Goal: Task Accomplishment & Management: Complete application form

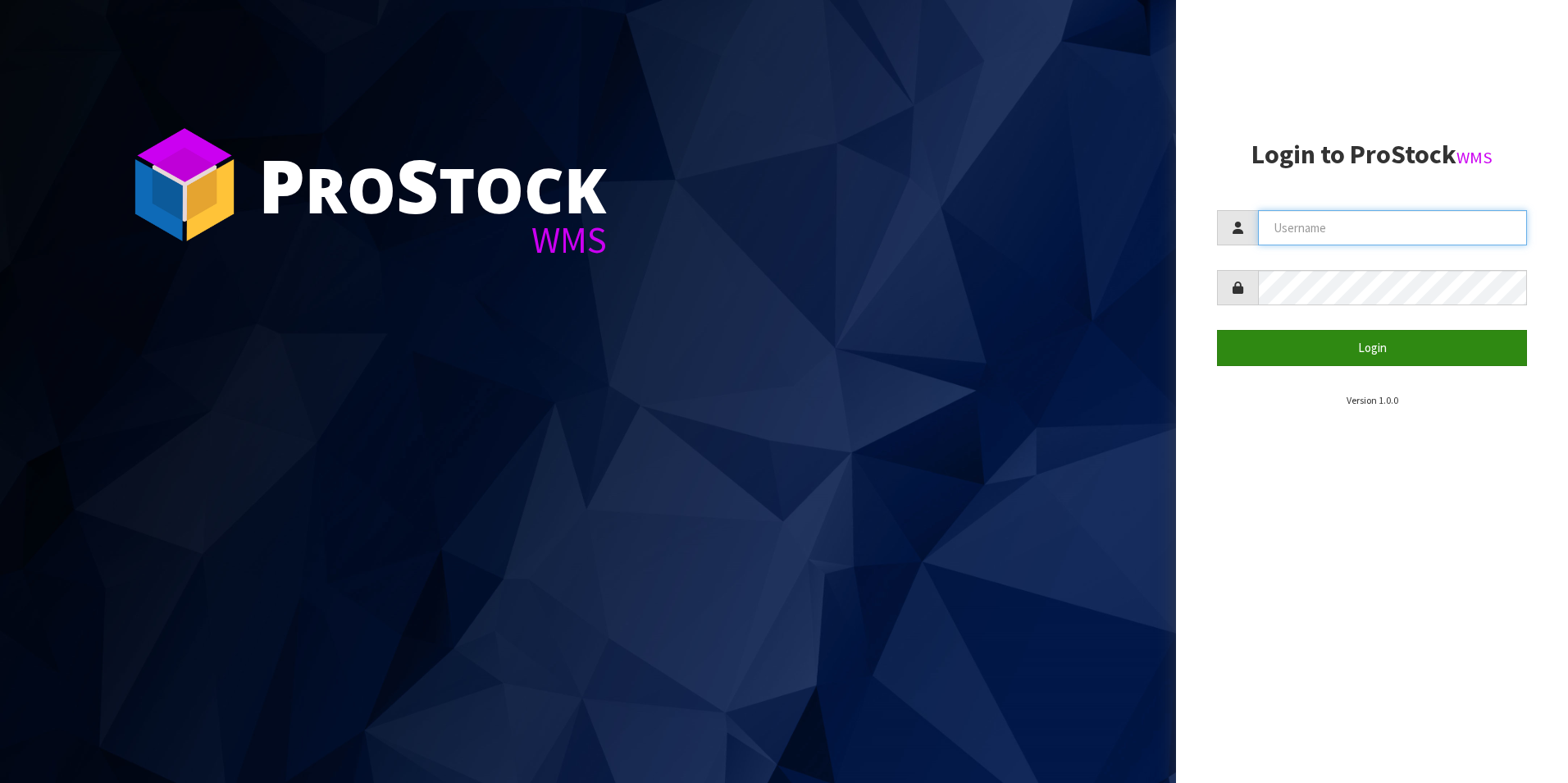
type input "aquacooler"
click at [1408, 356] on button "Login" at bounding box center [1373, 346] width 310 height 35
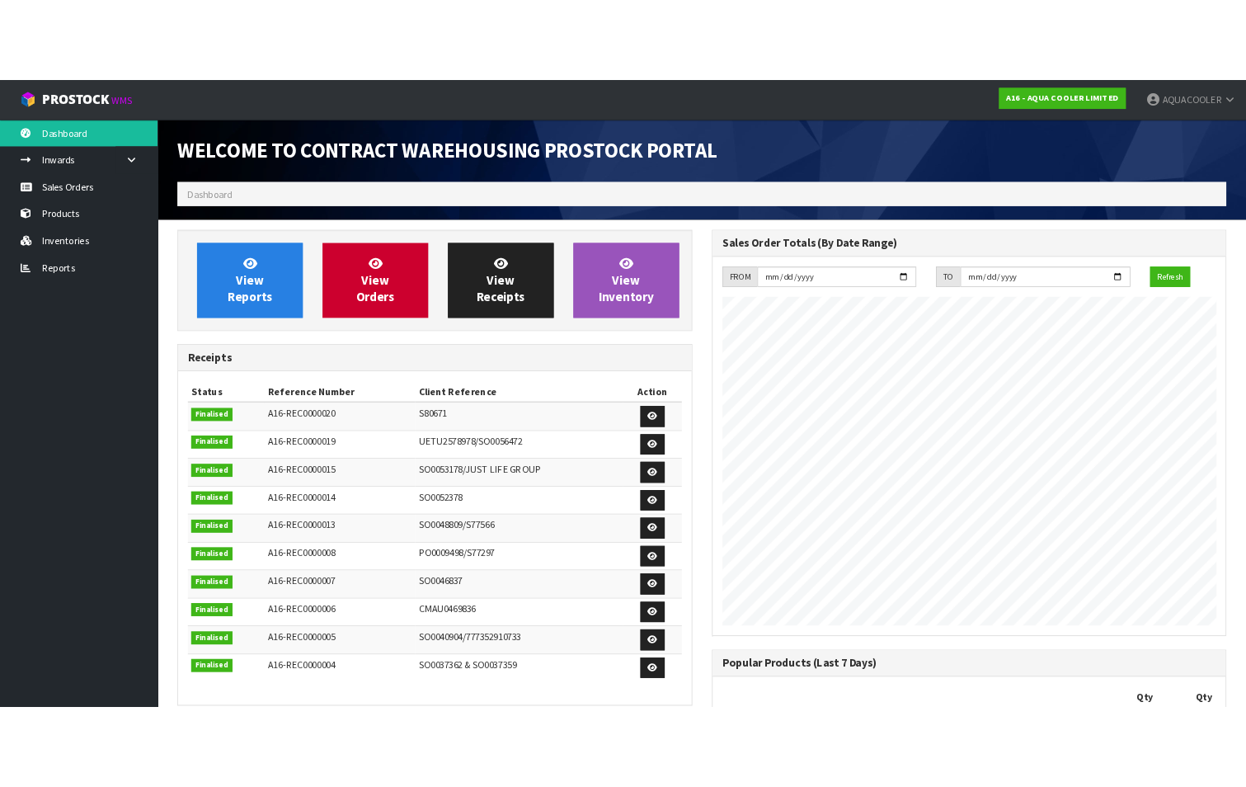
scroll to position [781, 670]
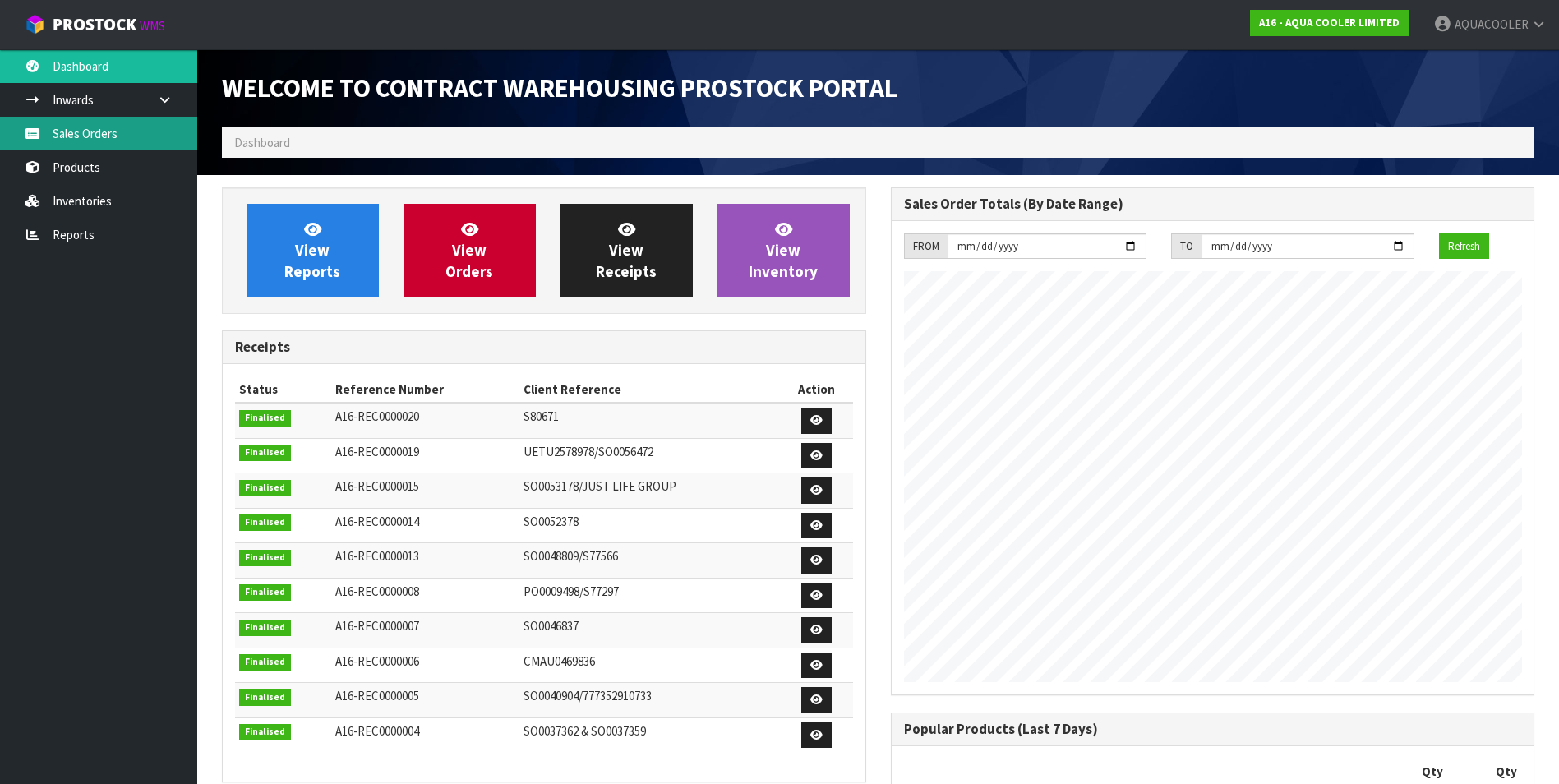
click at [99, 126] on link "Sales Orders" at bounding box center [99, 133] width 197 height 34
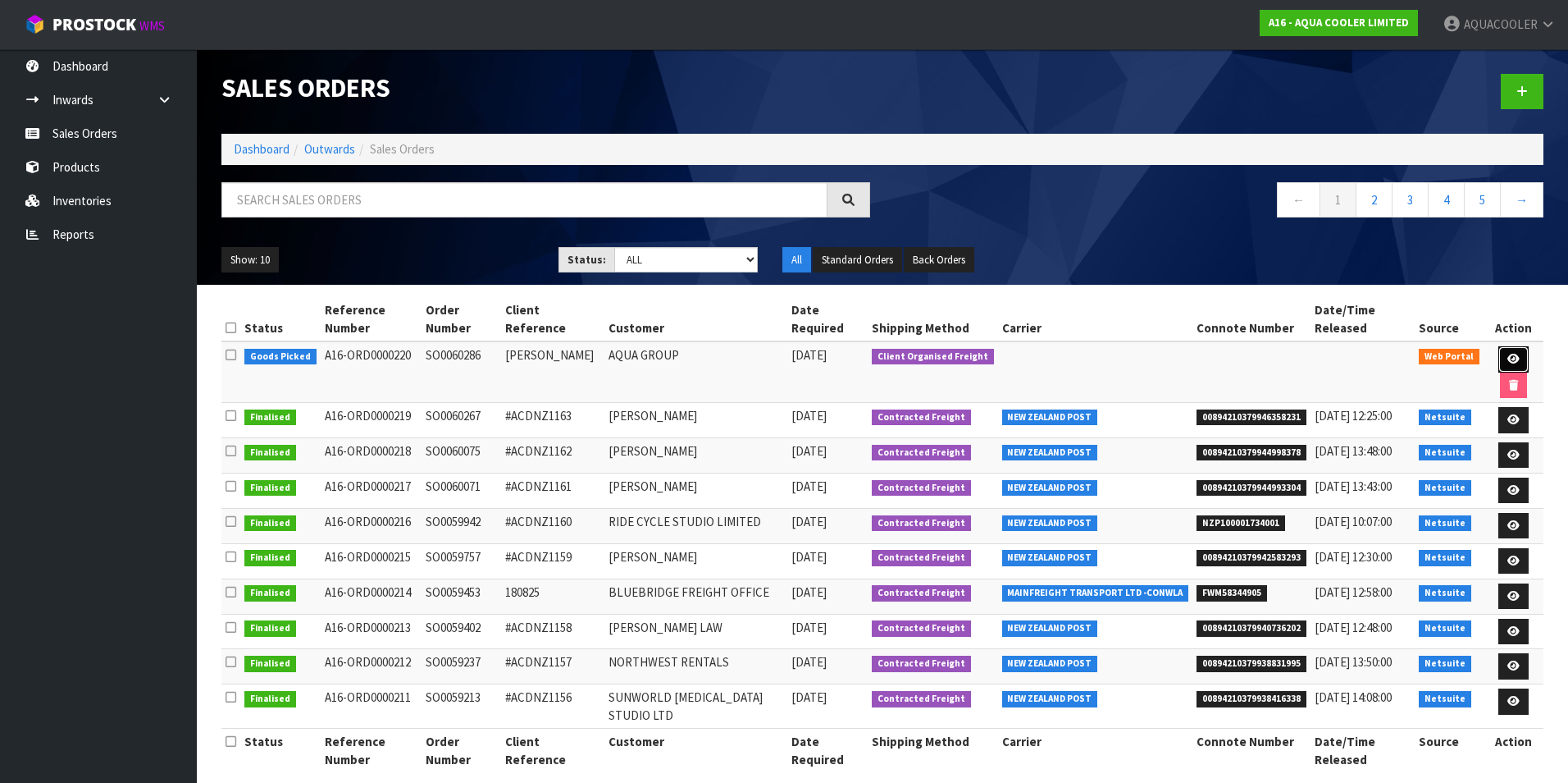
click at [1507, 353] on icon at bounding box center [1513, 358] width 12 height 11
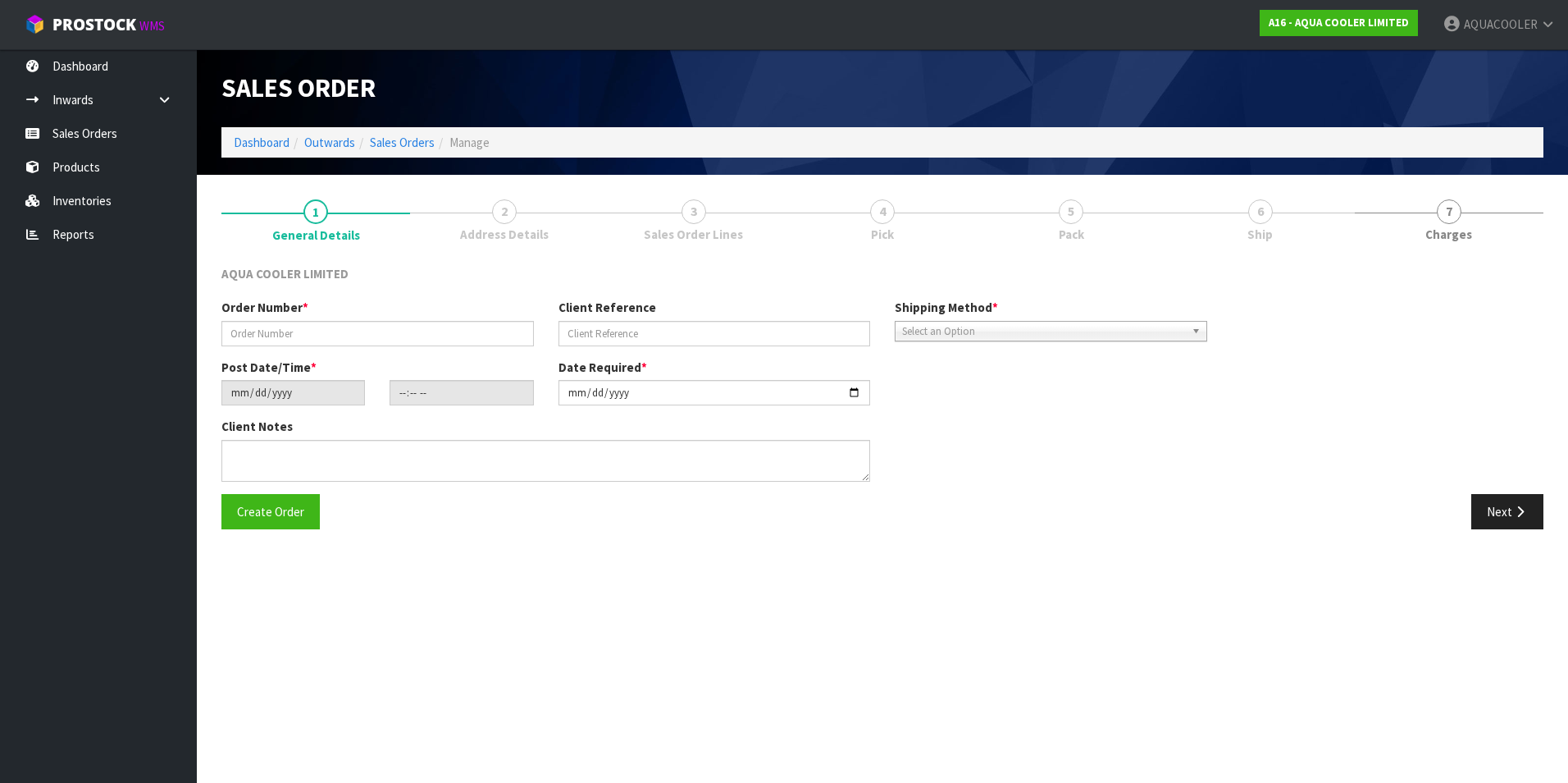
type input "SO0060286"
type input "[PERSON_NAME]"
type input "[DATE]"
type input "20:28:00.000"
type input "[DATE]"
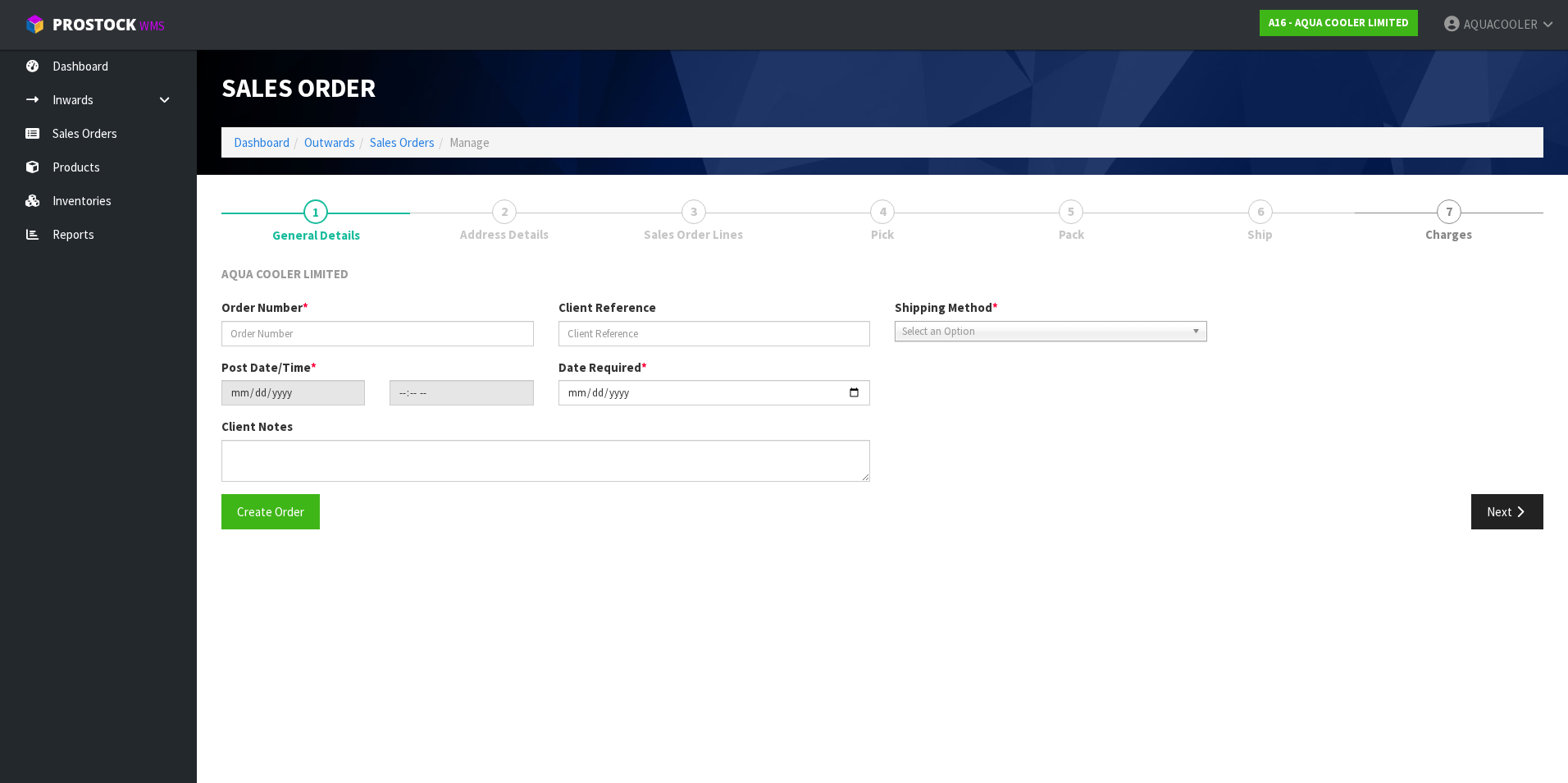
type textarea "CUSTOMER CARRIER MAINFREIGHT COLLECTION"
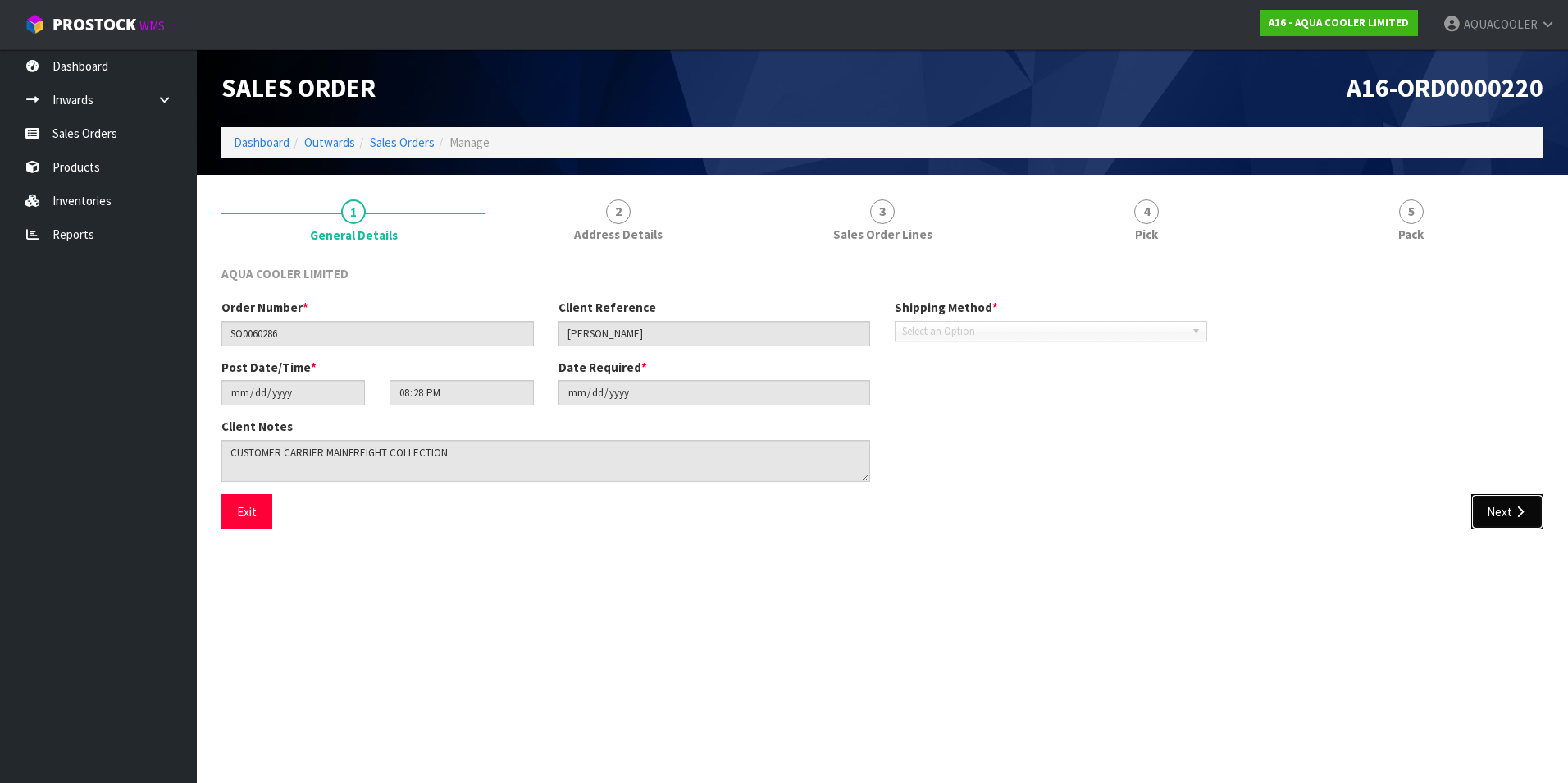
click at [1505, 513] on button "Next" at bounding box center [1507, 510] width 73 height 35
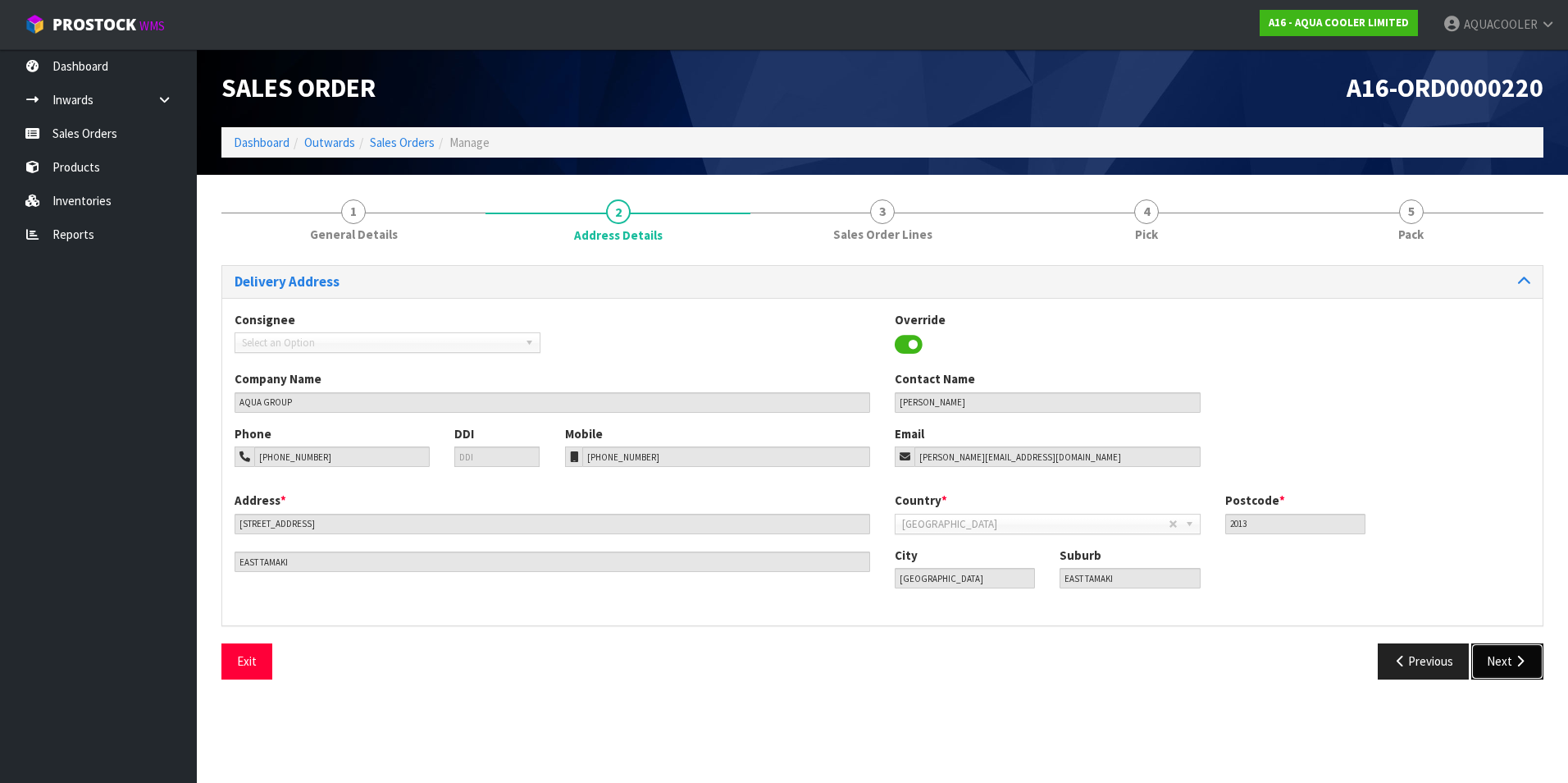
click at [1499, 667] on button "Next" at bounding box center [1507, 660] width 73 height 35
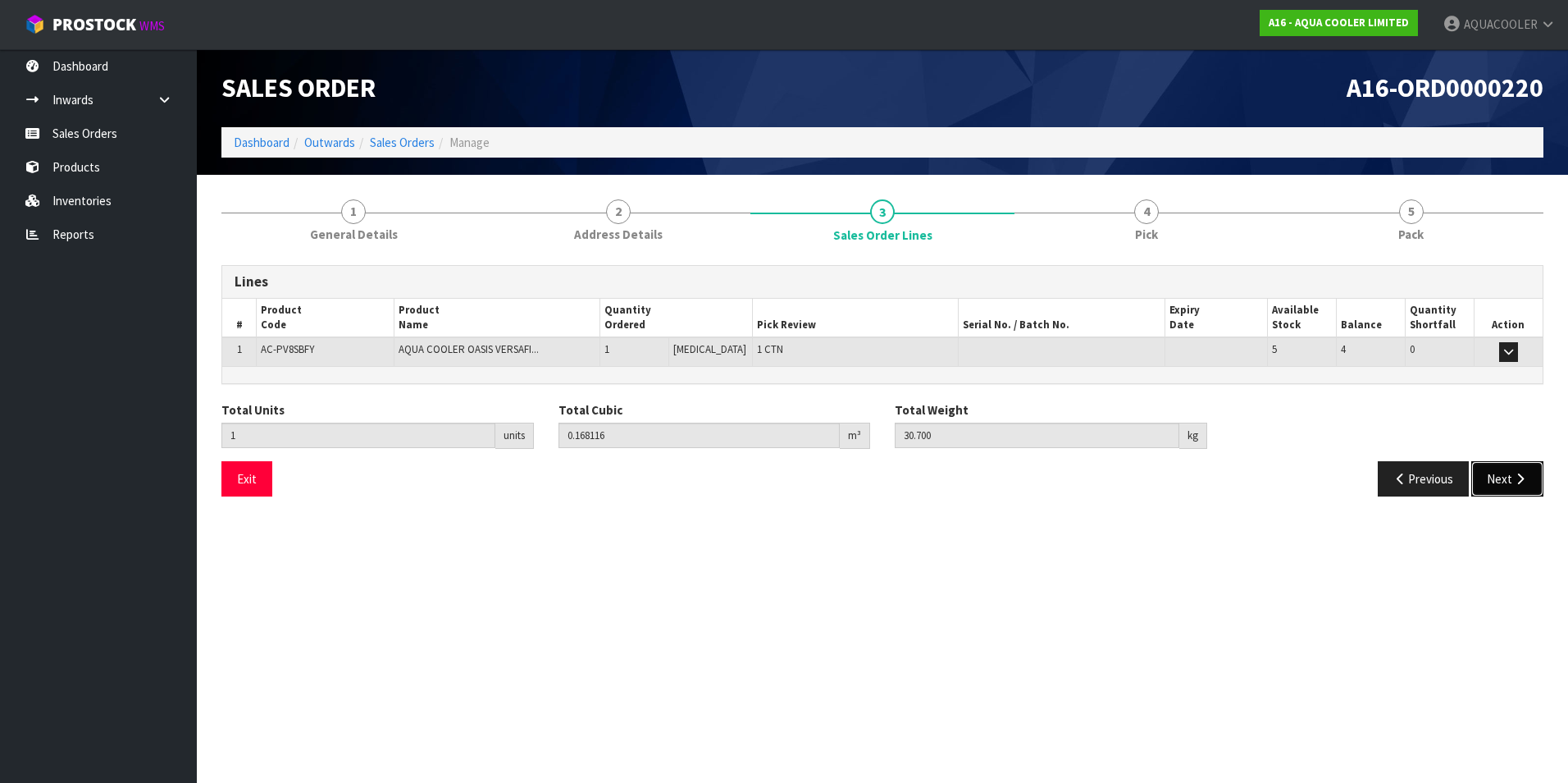
click at [1500, 482] on button "Next" at bounding box center [1507, 478] width 73 height 35
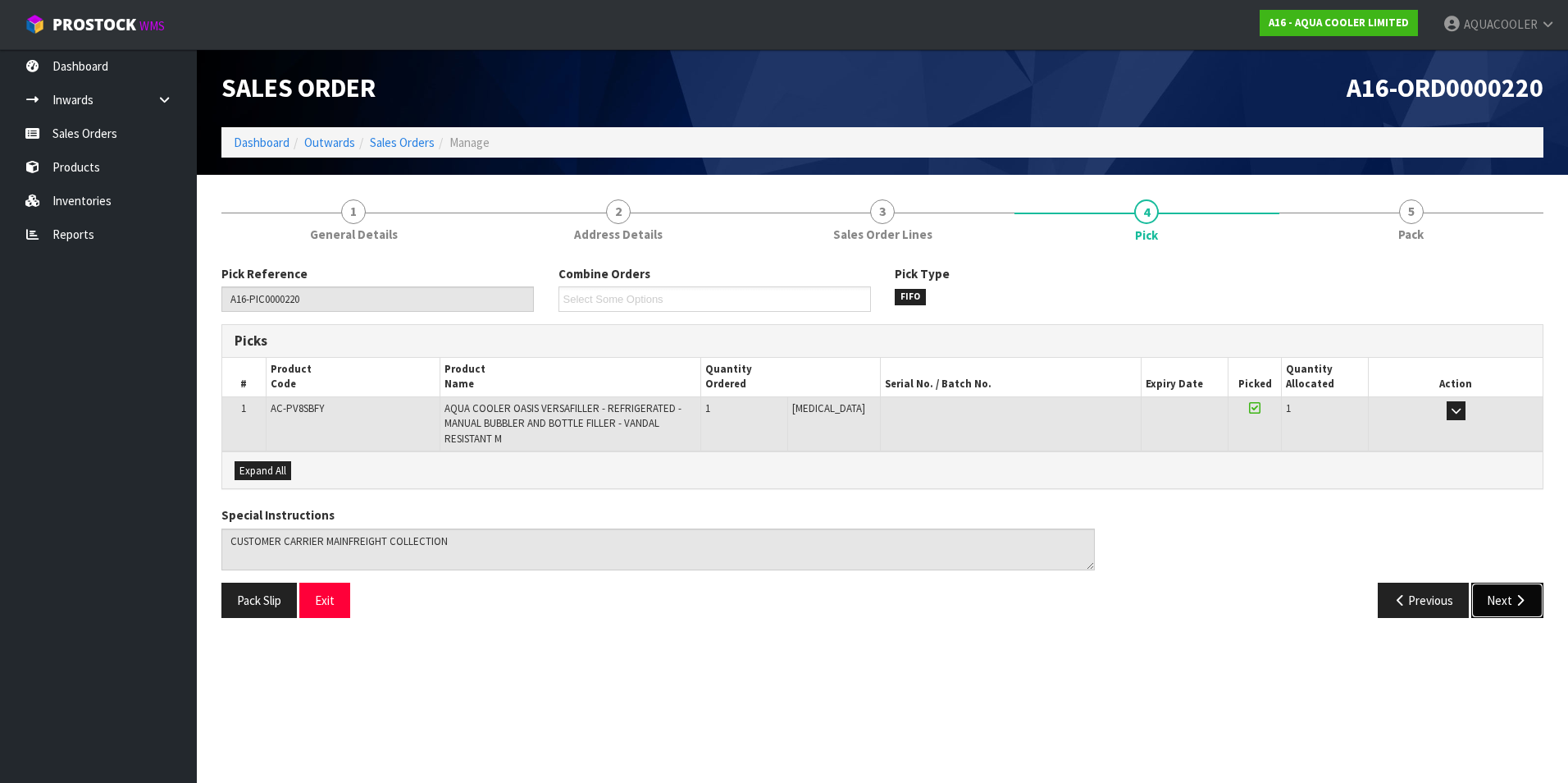
click at [1519, 599] on icon "button" at bounding box center [1520, 600] width 16 height 12
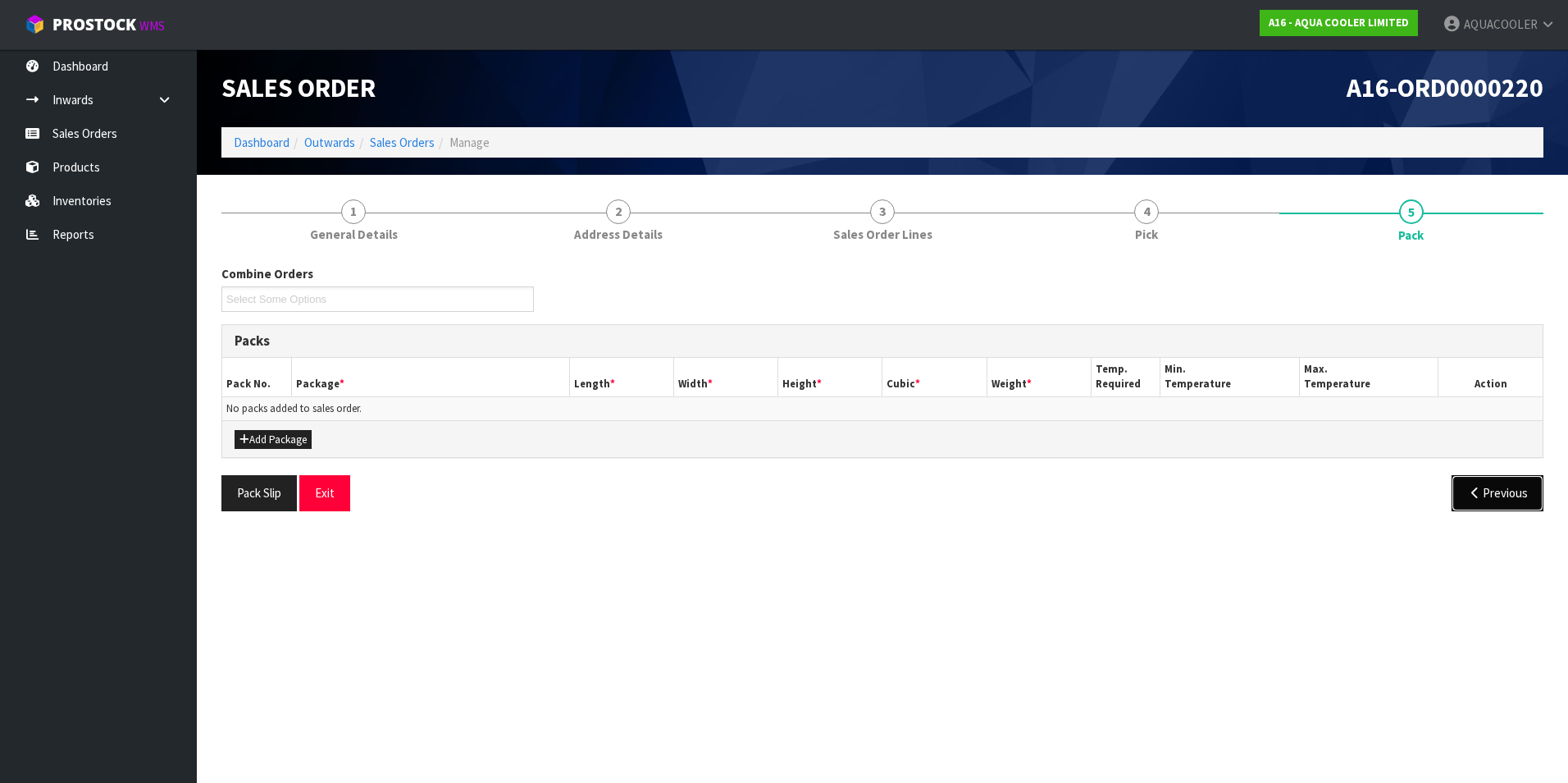
click at [1491, 497] on button "Previous" at bounding box center [1497, 491] width 92 height 35
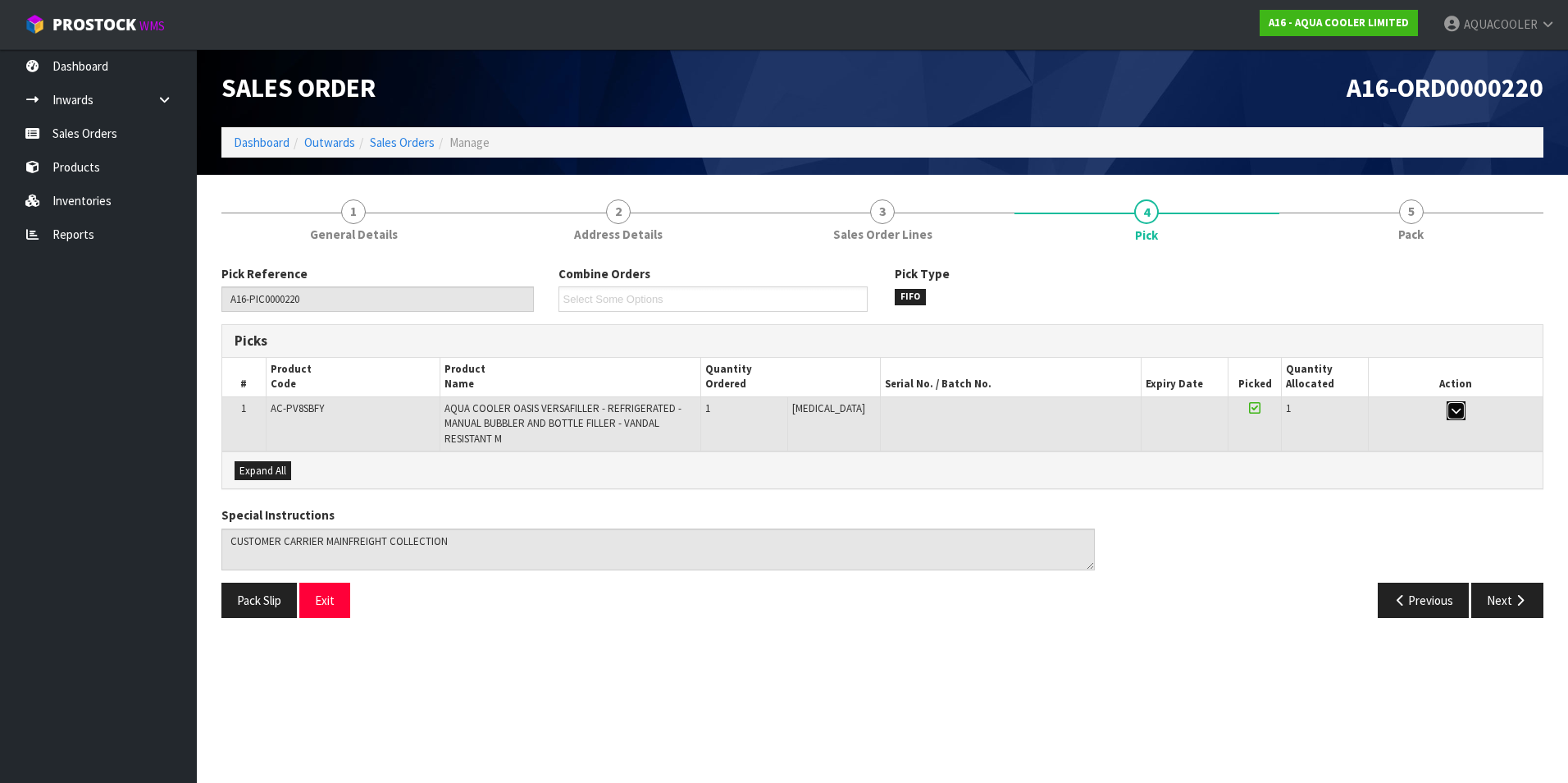
click at [1453, 411] on icon "button" at bounding box center [1456, 410] width 9 height 11
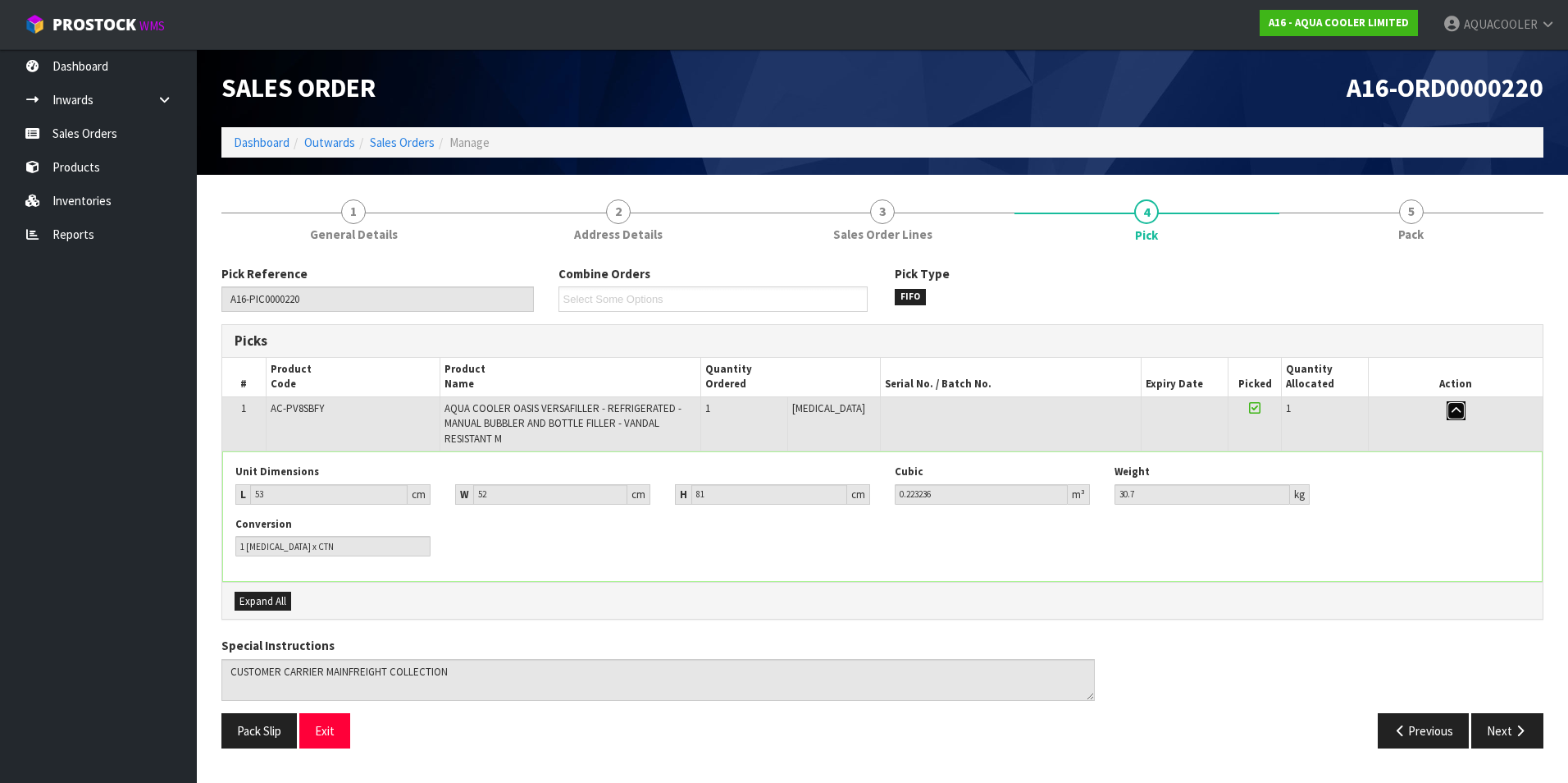
click at [1453, 411] on icon "button" at bounding box center [1456, 410] width 9 height 11
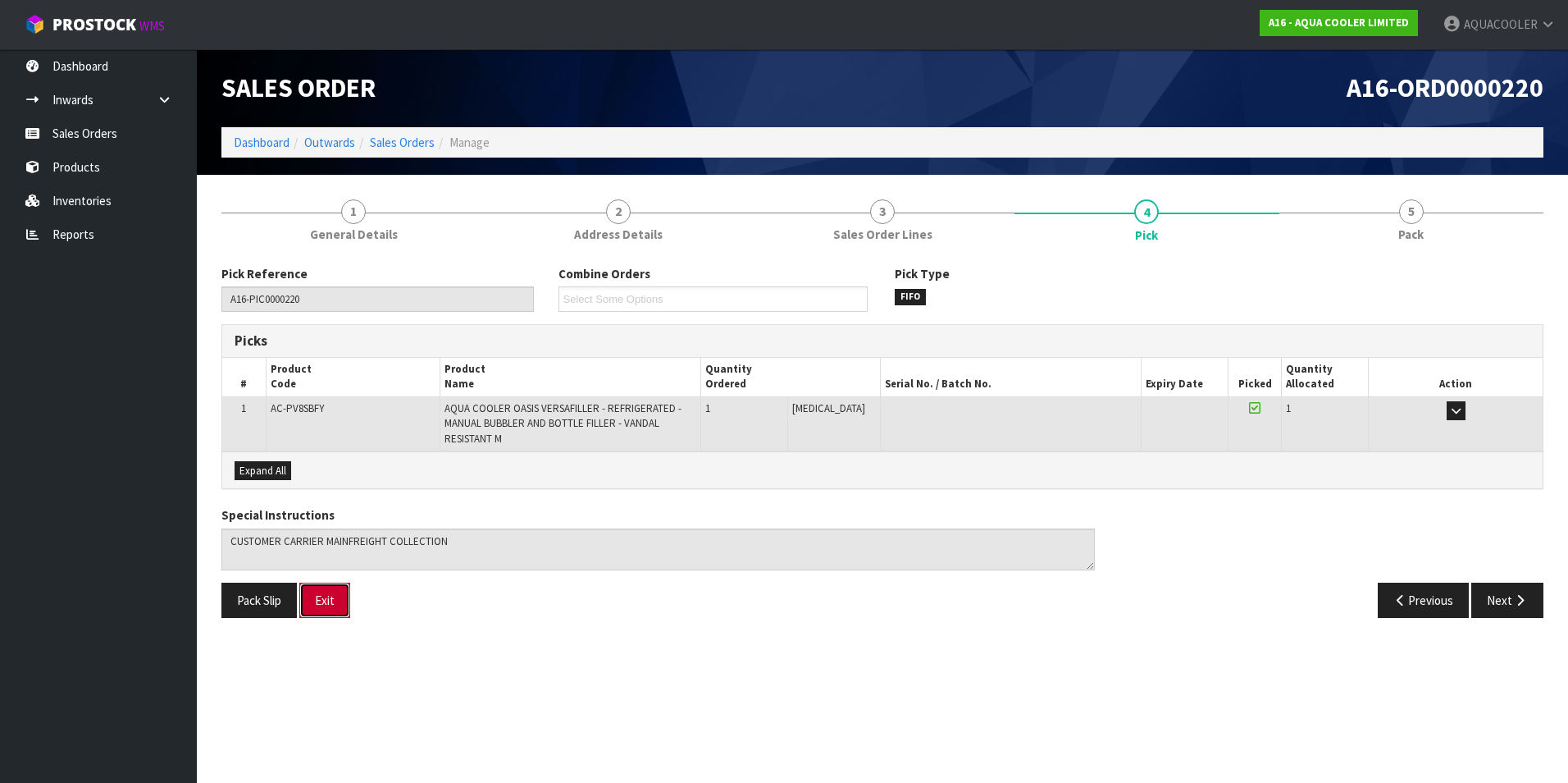
click at [343, 600] on button "Exit" at bounding box center [324, 599] width 51 height 35
